Goal: Task Accomplishment & Management: Use online tool/utility

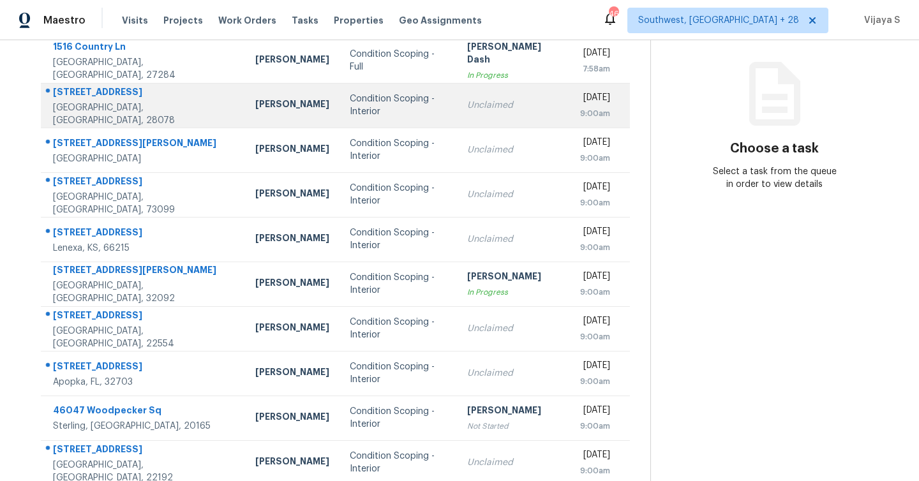
scroll to position [183, 0]
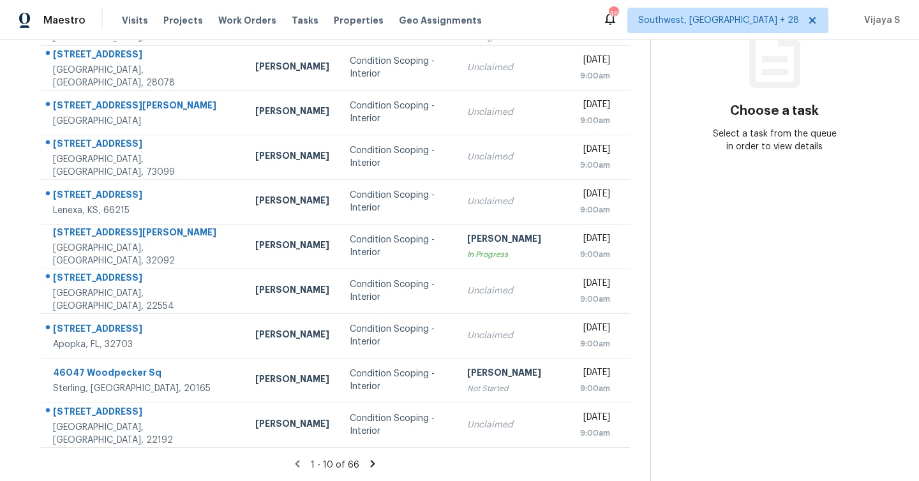
click at [371, 462] on icon at bounding box center [373, 463] width 4 height 7
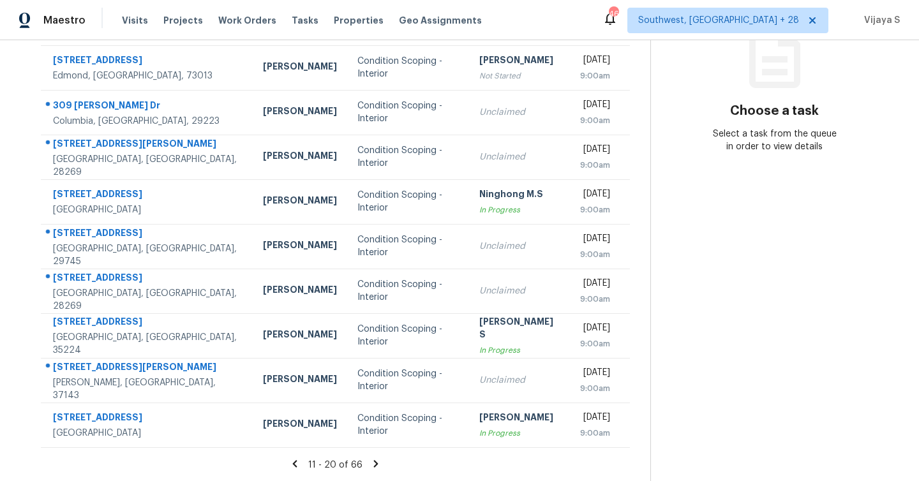
click at [373, 464] on icon at bounding box center [375, 463] width 4 height 7
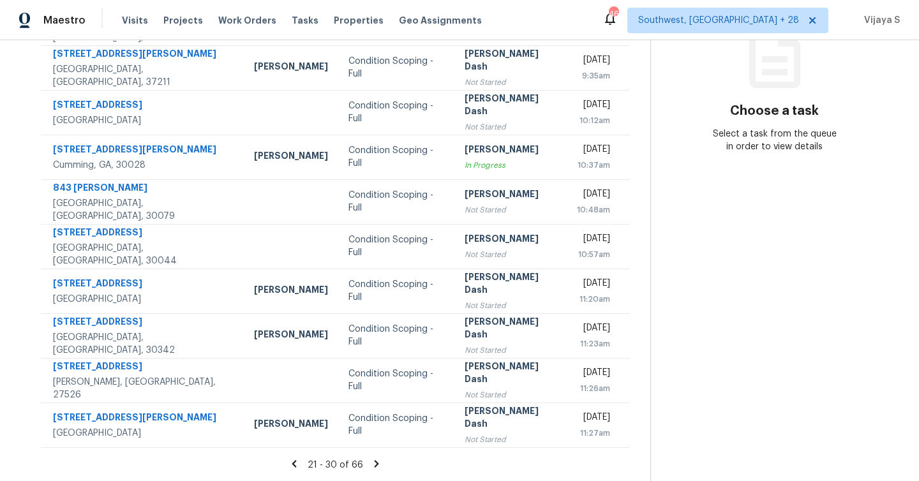
click at [374, 465] on icon at bounding box center [376, 463] width 4 height 7
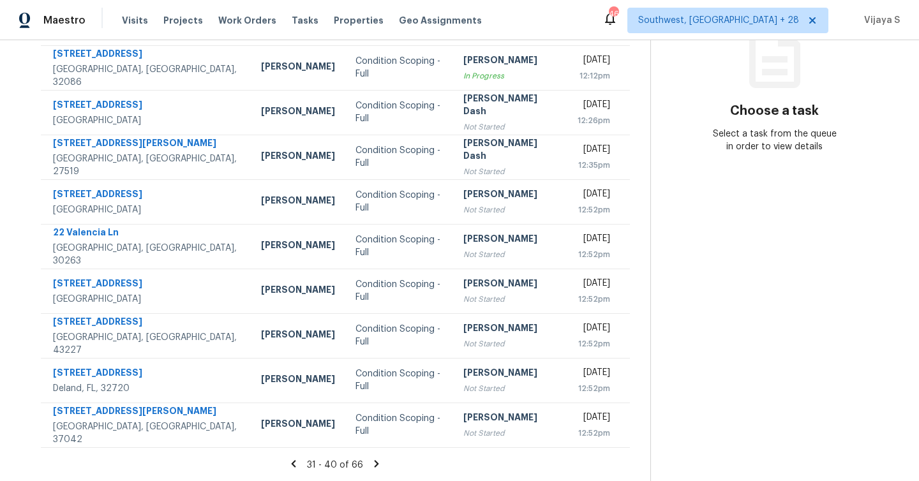
click at [376, 462] on icon at bounding box center [376, 463] width 4 height 7
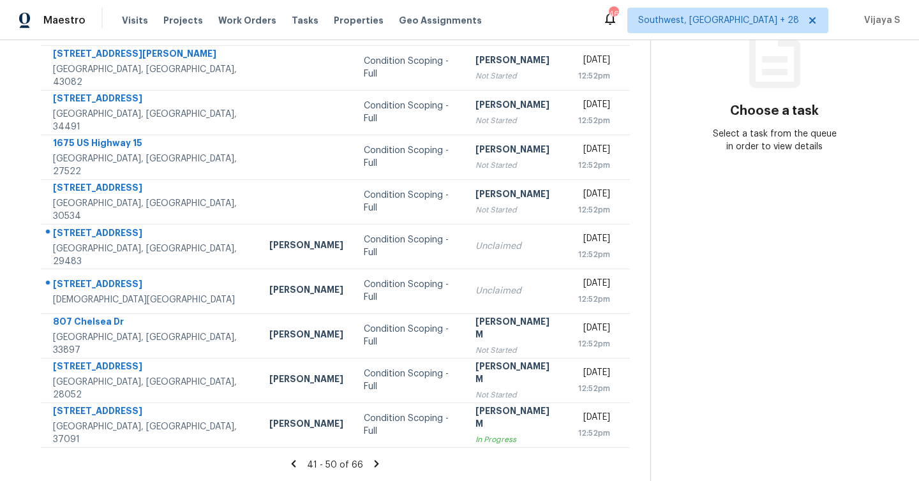
click at [376, 464] on icon at bounding box center [376, 463] width 4 height 7
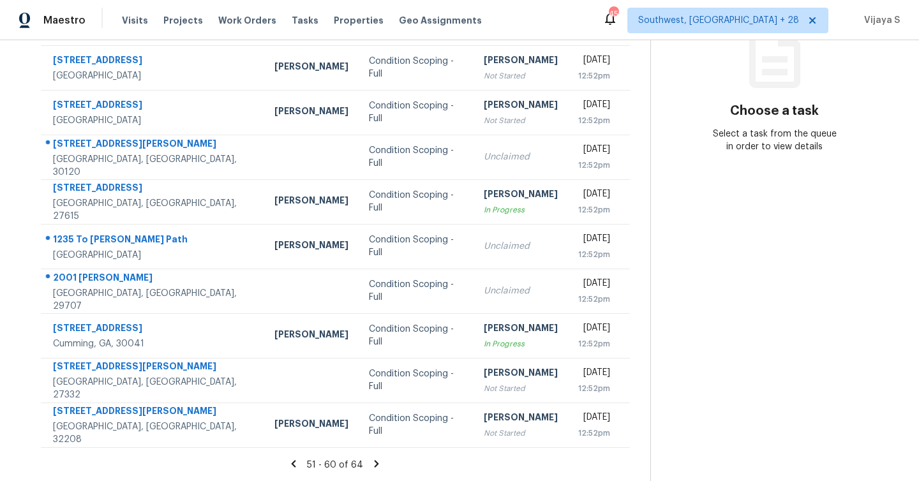
click at [376, 461] on icon at bounding box center [376, 463] width 11 height 11
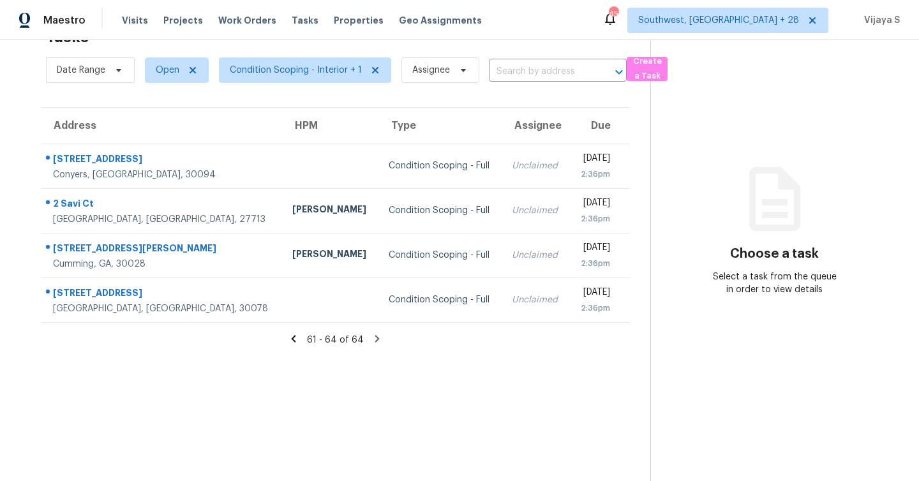
click at [293, 336] on icon at bounding box center [293, 338] width 11 height 11
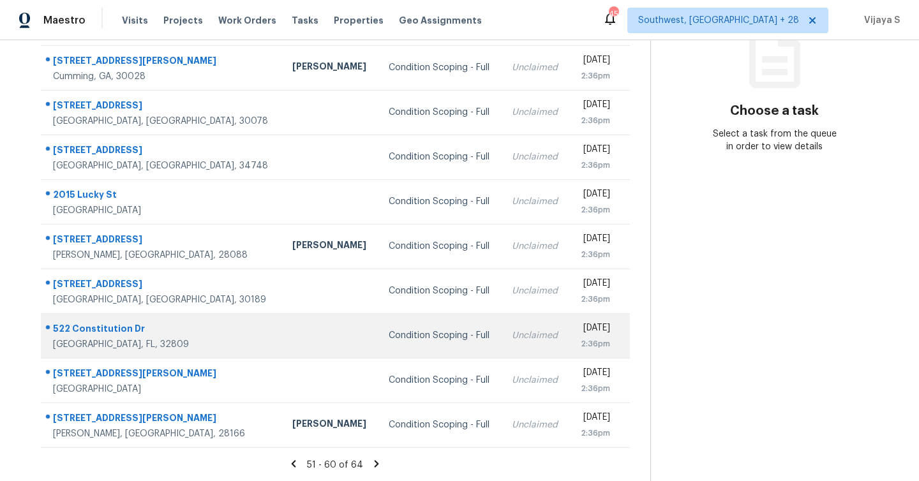
scroll to position [0, 0]
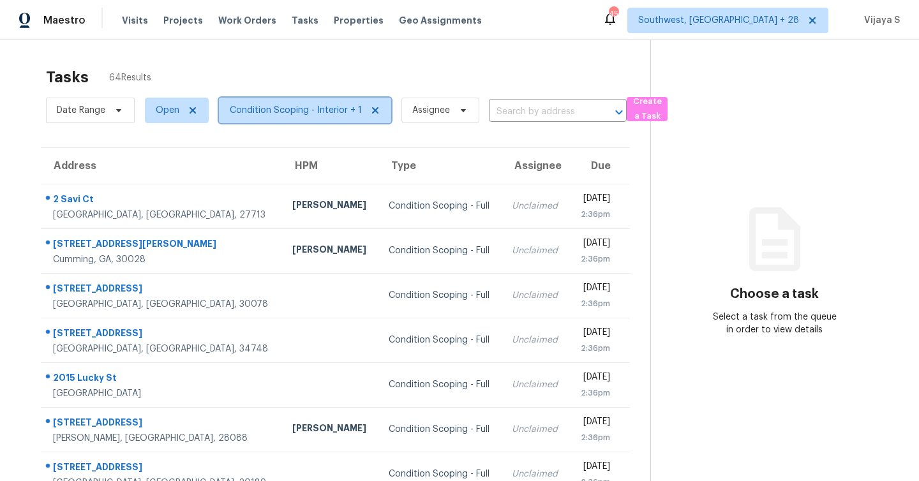
click at [318, 117] on span "Condition Scoping - Interior + 1" at bounding box center [305, 111] width 172 height 26
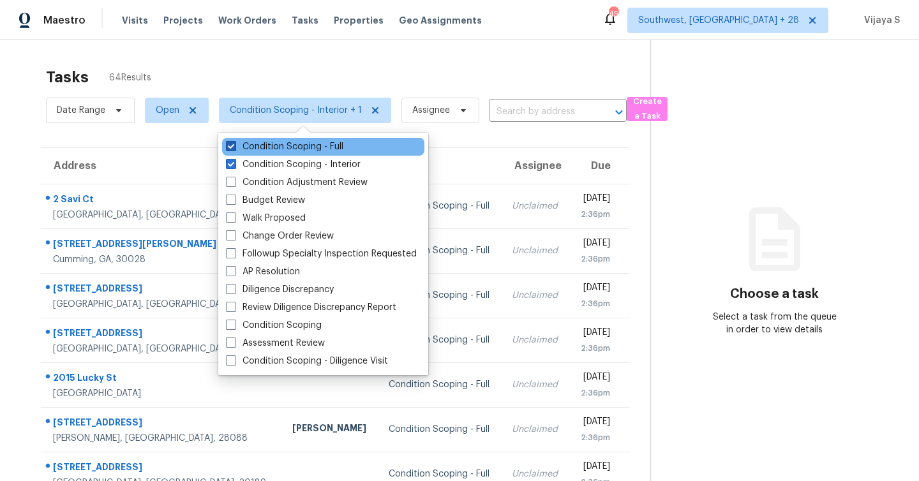
click at [230, 148] on span at bounding box center [231, 146] width 10 height 10
click at [230, 148] on input "Condition Scoping - Full" at bounding box center [230, 144] width 8 height 8
checkbox input "false"
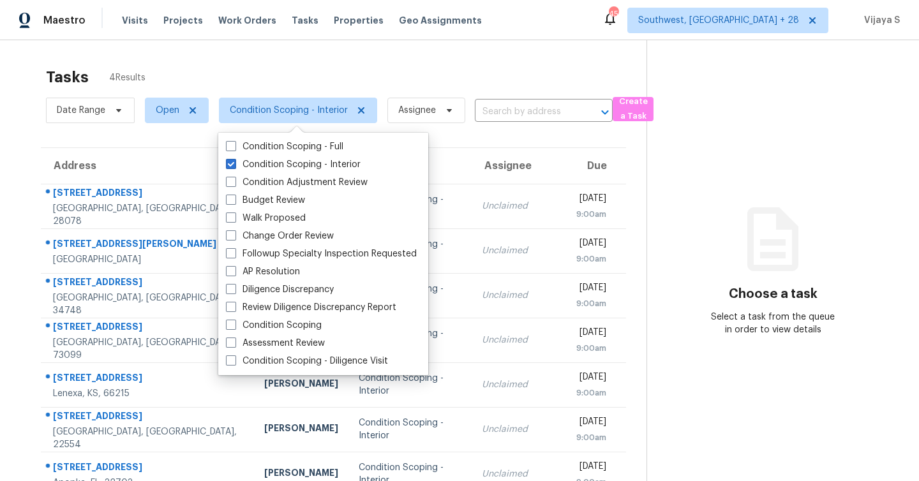
click at [506, 135] on section "Tasks 4 Results Date Range Open Condition Scoping - Interior Assignee ​ Create …" at bounding box center [333, 351] width 626 height 580
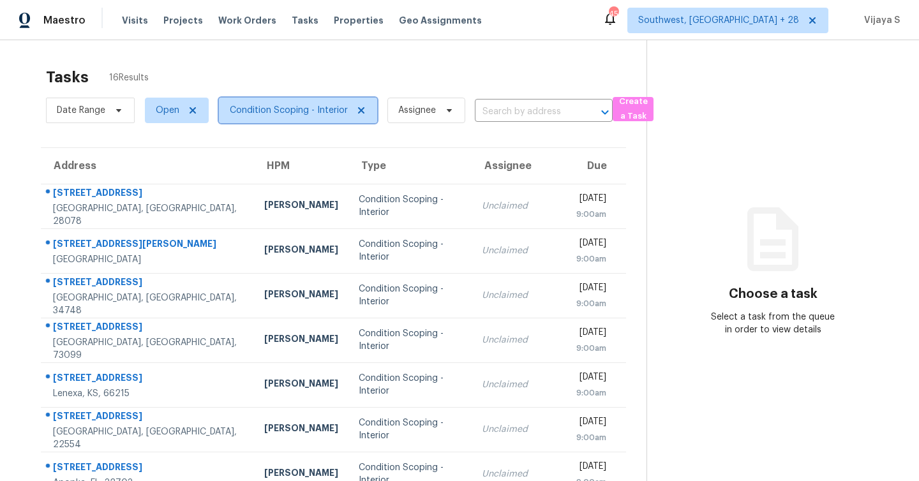
click at [240, 115] on span "Condition Scoping - Interior" at bounding box center [289, 110] width 118 height 13
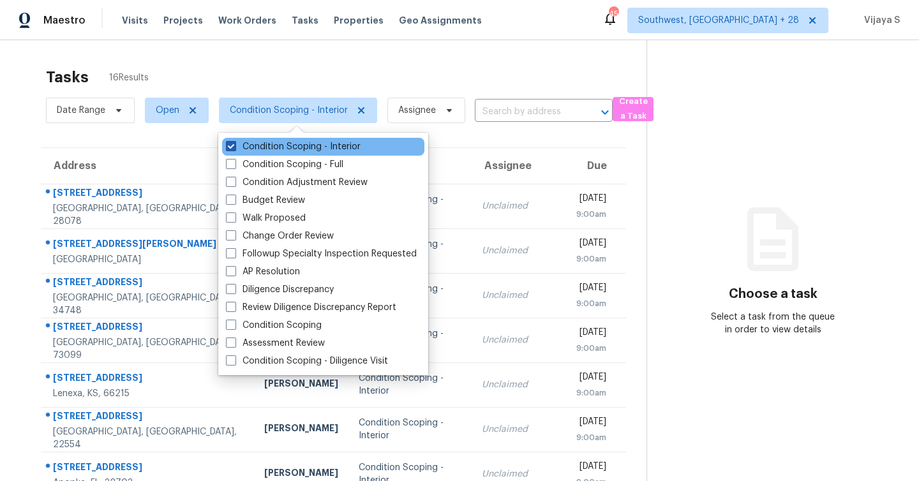
click at [231, 146] on span at bounding box center [231, 146] width 10 height 10
click at [231, 146] on input "Condition Scoping - Interior" at bounding box center [230, 144] width 8 height 8
checkbox input "false"
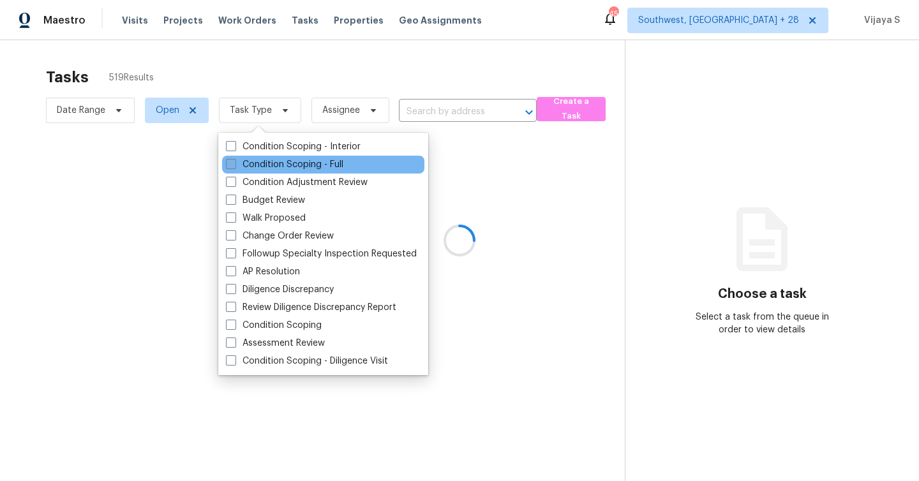
click at [229, 163] on span at bounding box center [231, 164] width 10 height 10
click at [229, 163] on input "Condition Scoping - Full" at bounding box center [230, 162] width 8 height 8
checkbox input "true"
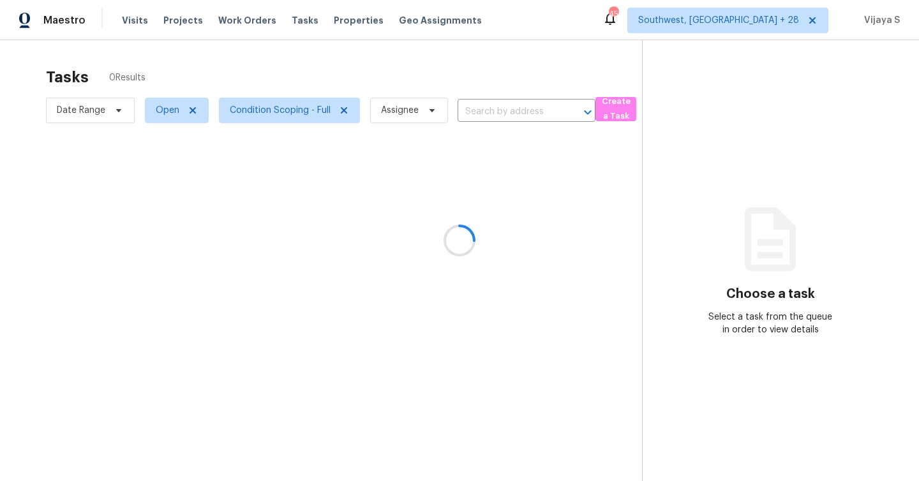
click at [309, 77] on div at bounding box center [459, 240] width 919 height 481
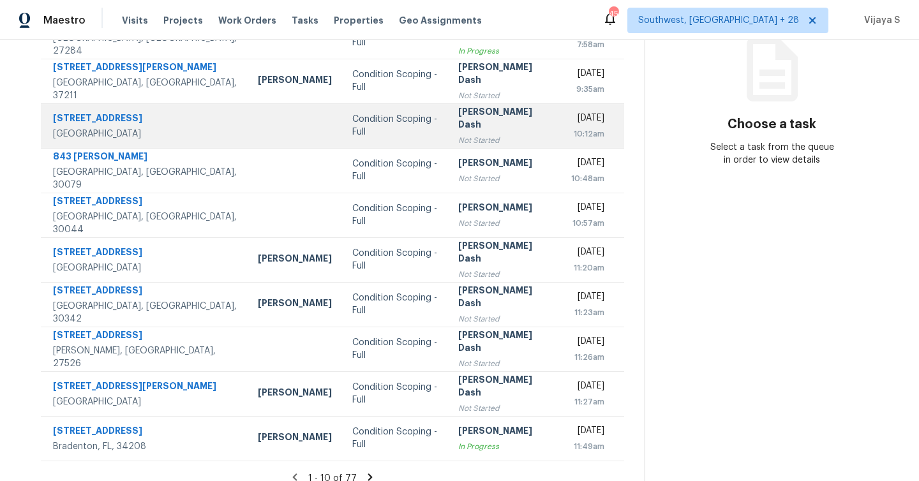
scroll to position [183, 0]
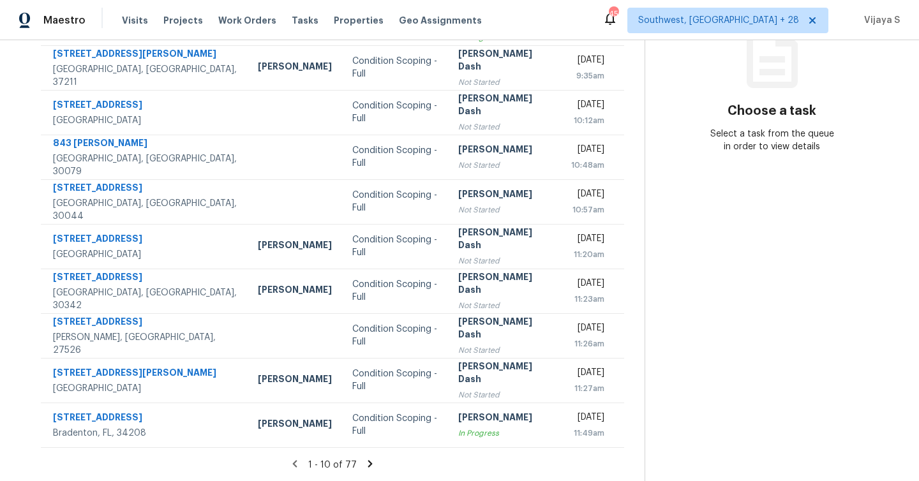
click at [368, 461] on icon at bounding box center [370, 463] width 4 height 7
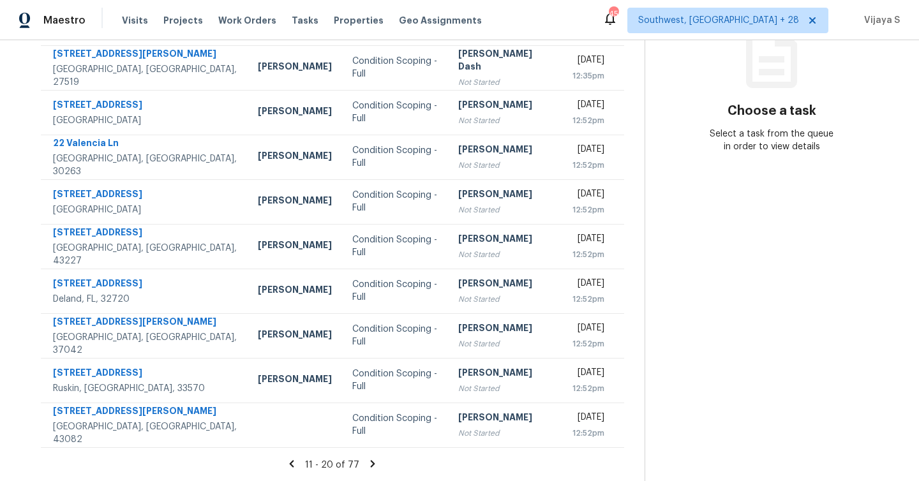
click at [371, 462] on icon at bounding box center [373, 463] width 4 height 7
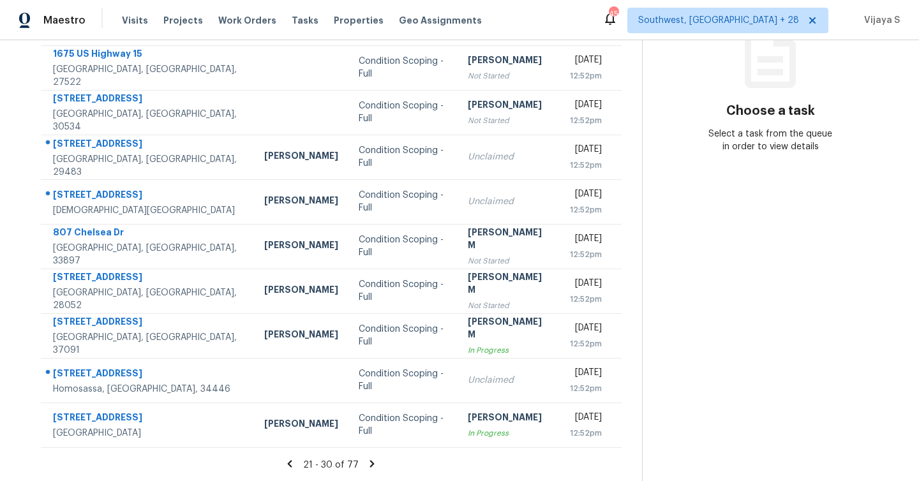
click at [372, 463] on icon at bounding box center [371, 463] width 11 height 11
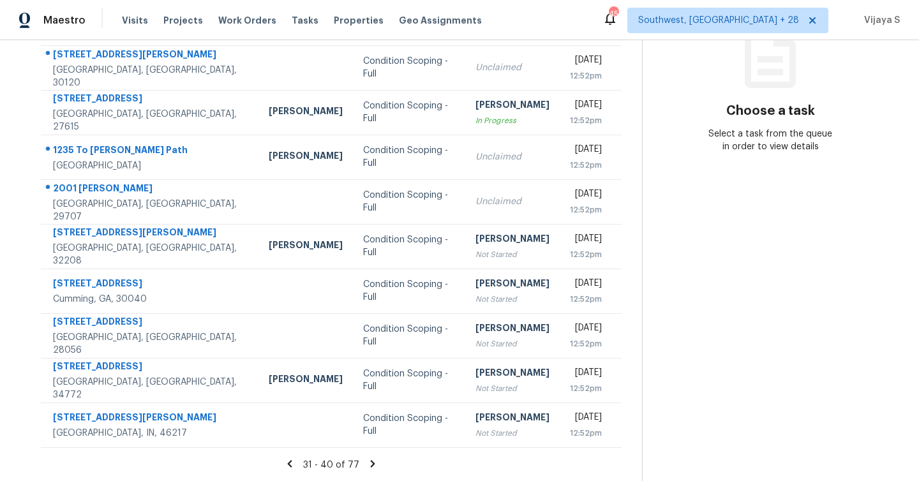
click at [370, 460] on icon at bounding box center [372, 463] width 11 height 11
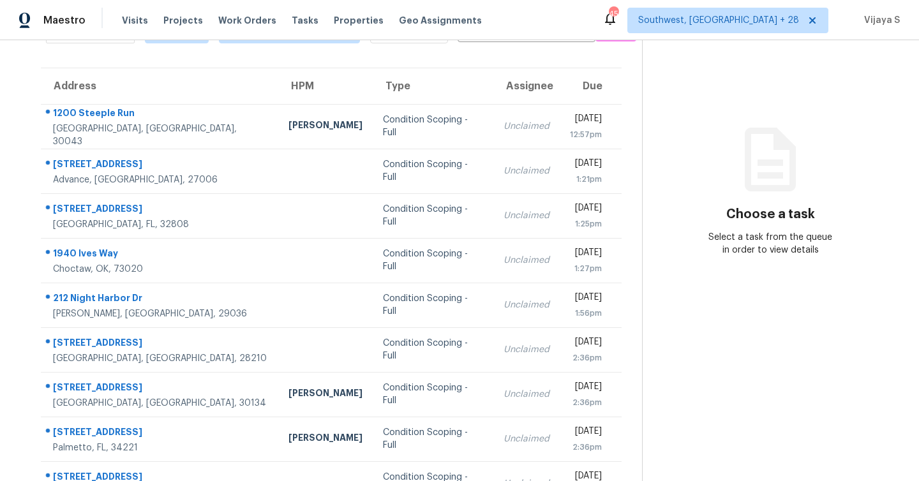
scroll to position [78, 0]
